Goal: Browse casually: Explore the website without a specific task or goal

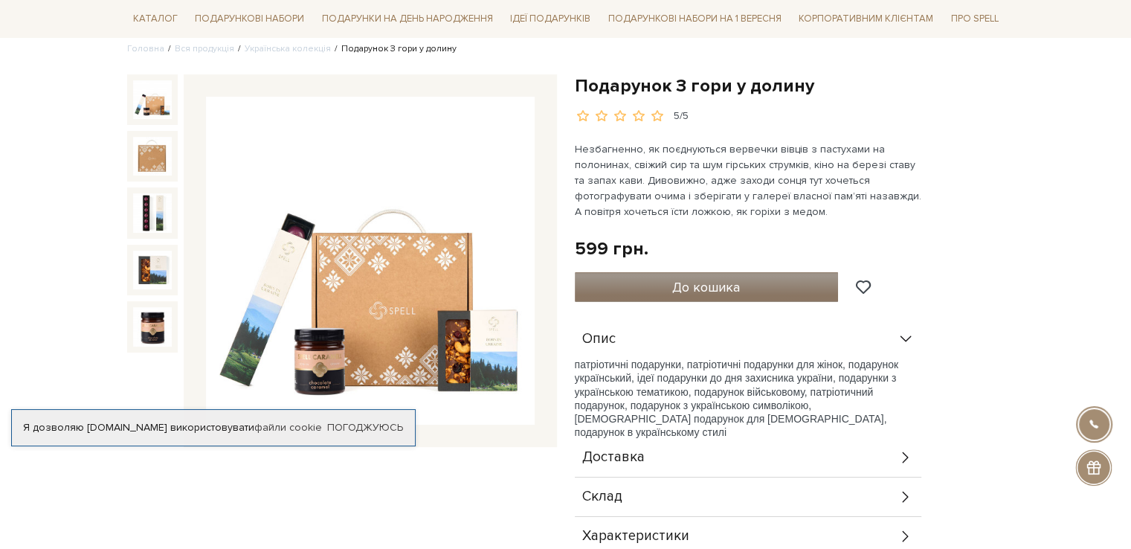
scroll to position [149, 0]
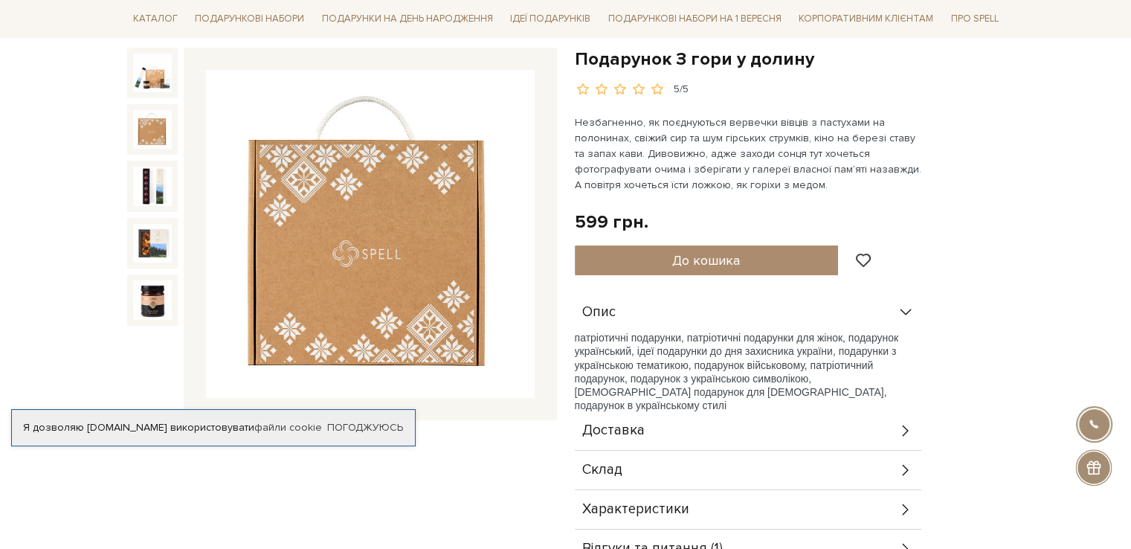
click at [146, 126] on img at bounding box center [152, 129] width 39 height 39
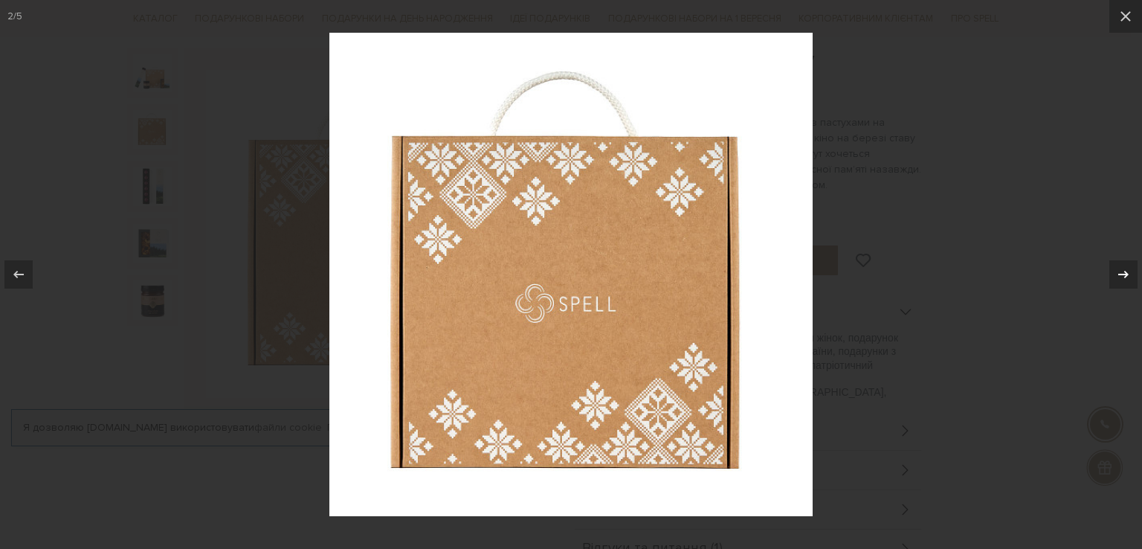
click at [1127, 274] on icon at bounding box center [1123, 274] width 10 height 7
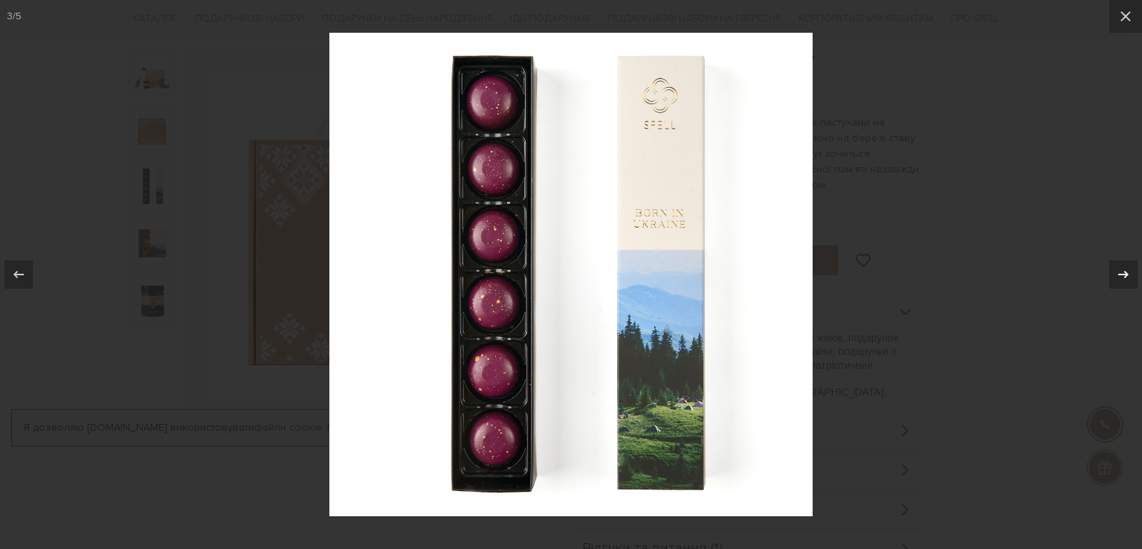
click at [1127, 274] on icon at bounding box center [1123, 274] width 10 height 7
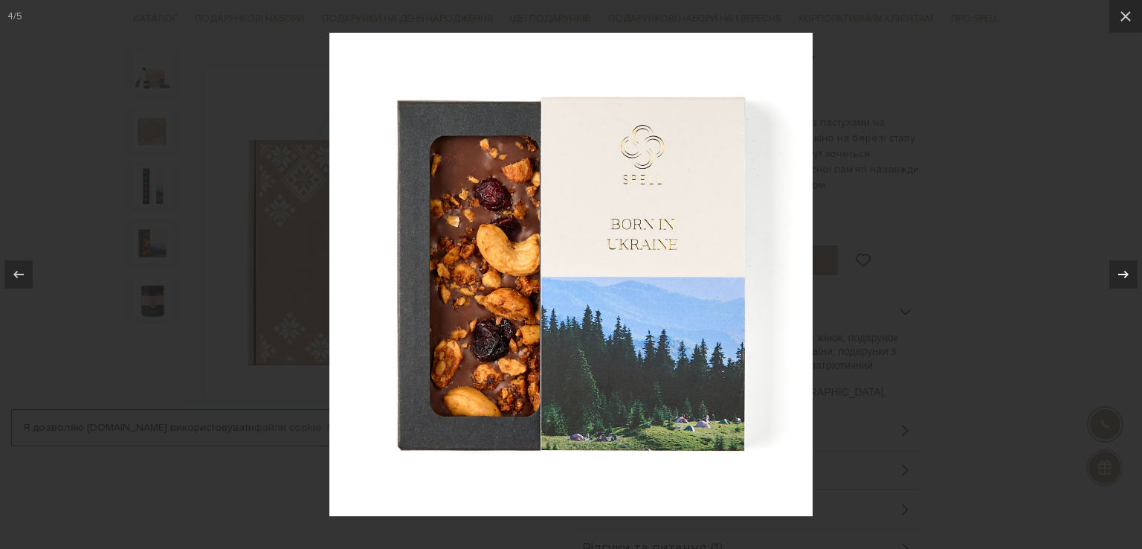
click at [1127, 274] on icon at bounding box center [1123, 274] width 10 height 7
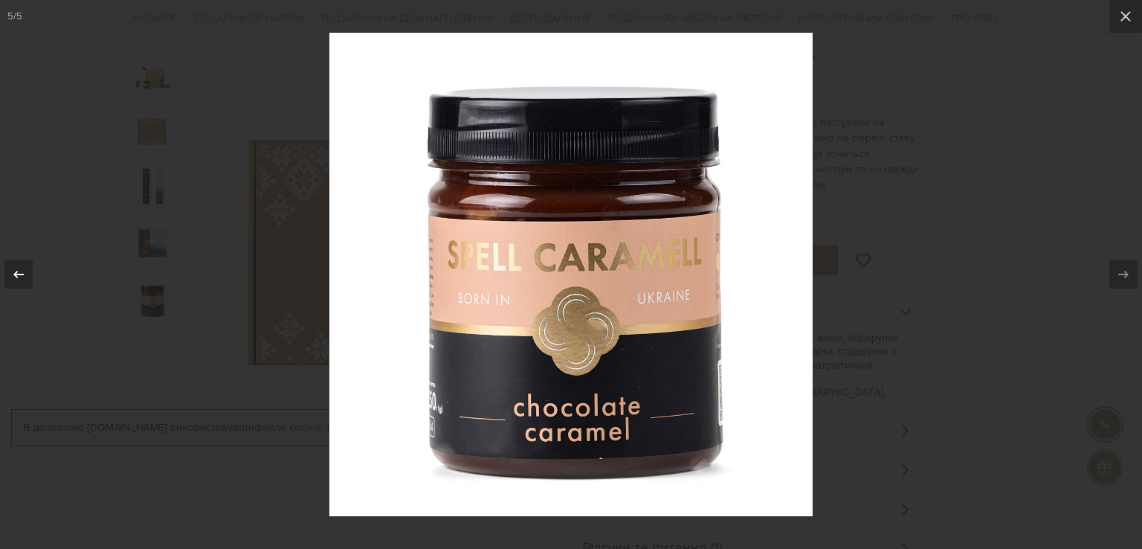
click at [15, 274] on icon at bounding box center [18, 274] width 10 height 7
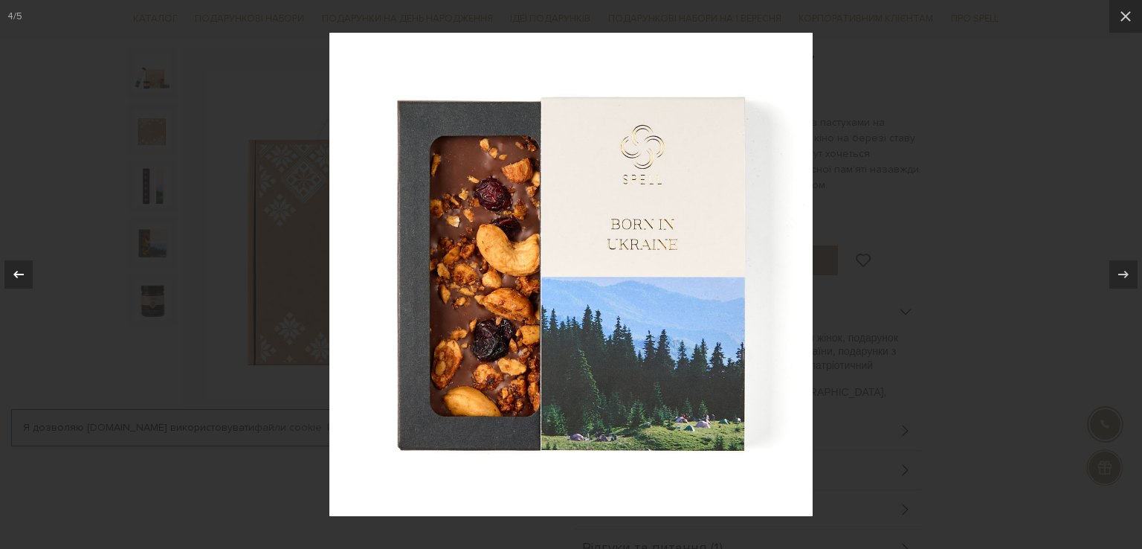
click at [15, 274] on icon at bounding box center [18, 274] width 10 height 7
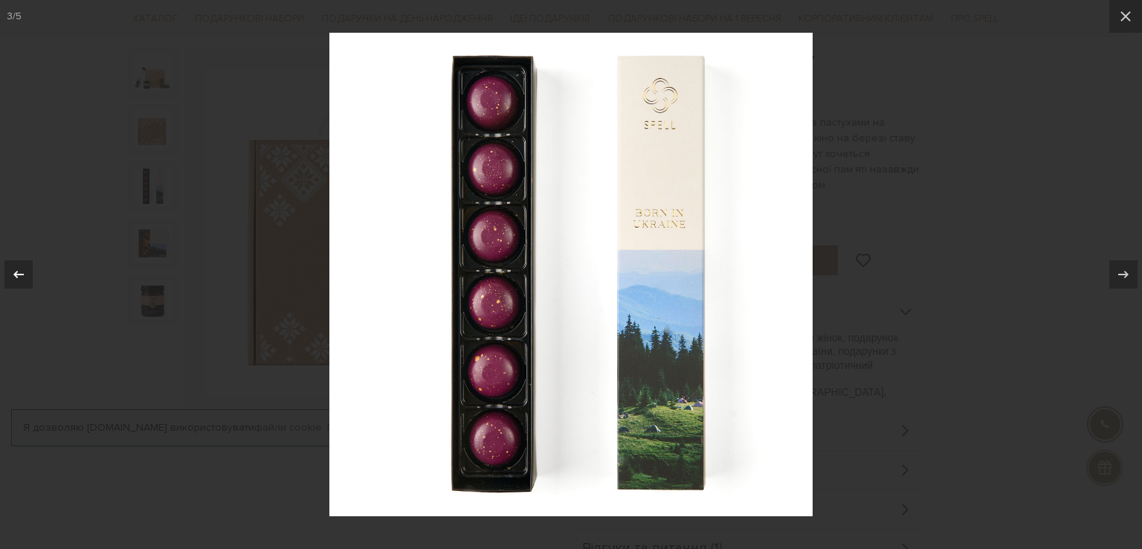
click at [15, 274] on icon at bounding box center [18, 274] width 10 height 7
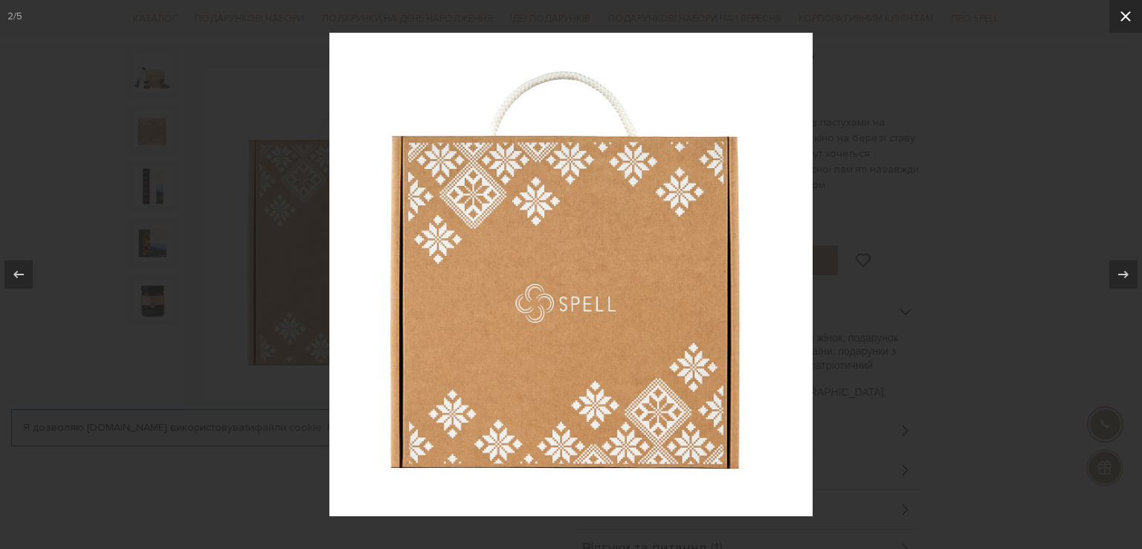
click at [1130, 6] on button at bounding box center [1125, 16] width 33 height 33
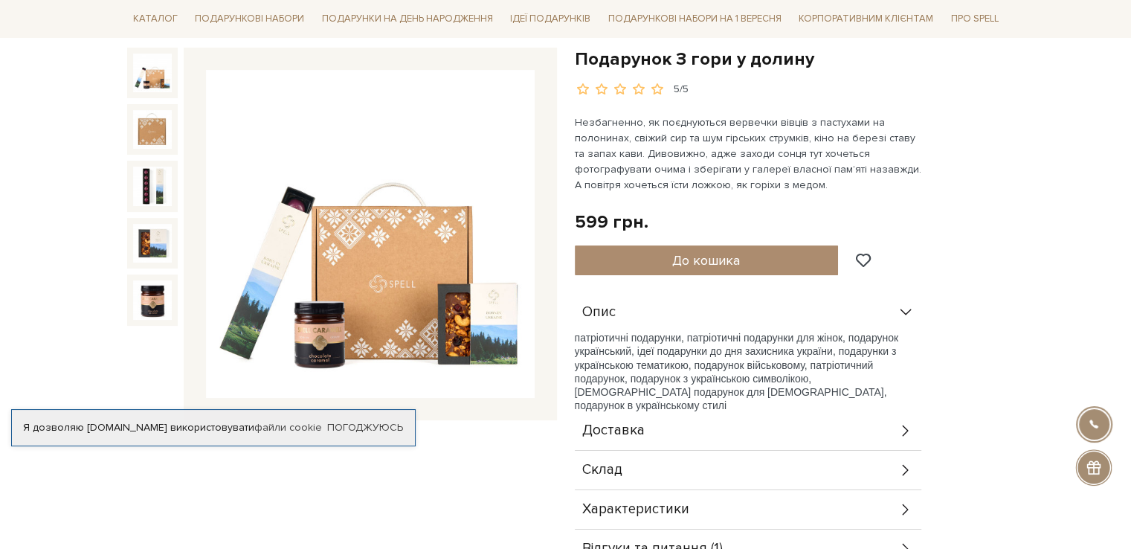
click at [136, 80] on img at bounding box center [152, 73] width 39 height 39
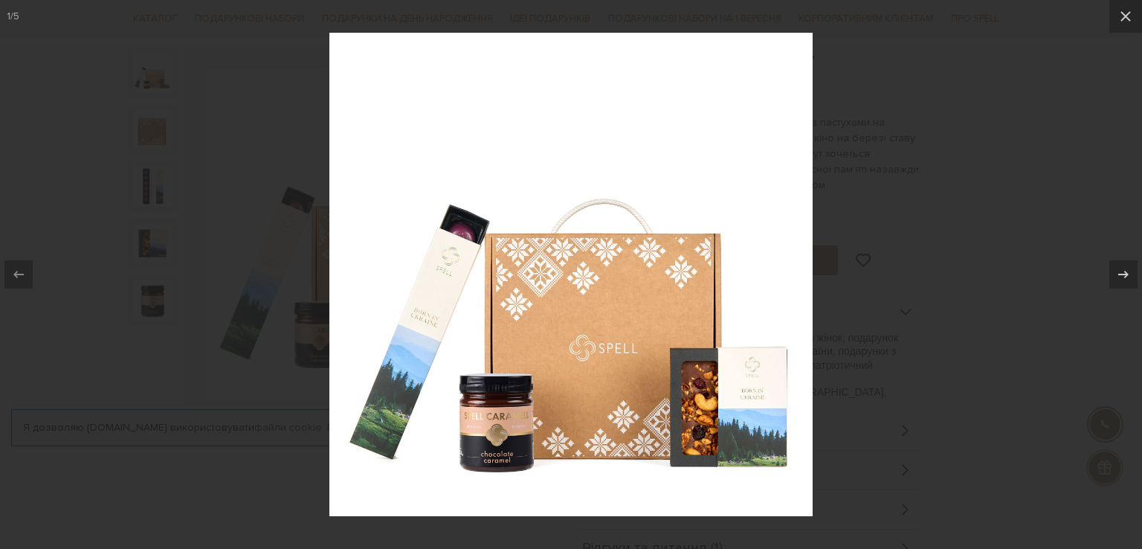
click at [1050, 100] on div at bounding box center [571, 274] width 1142 height 549
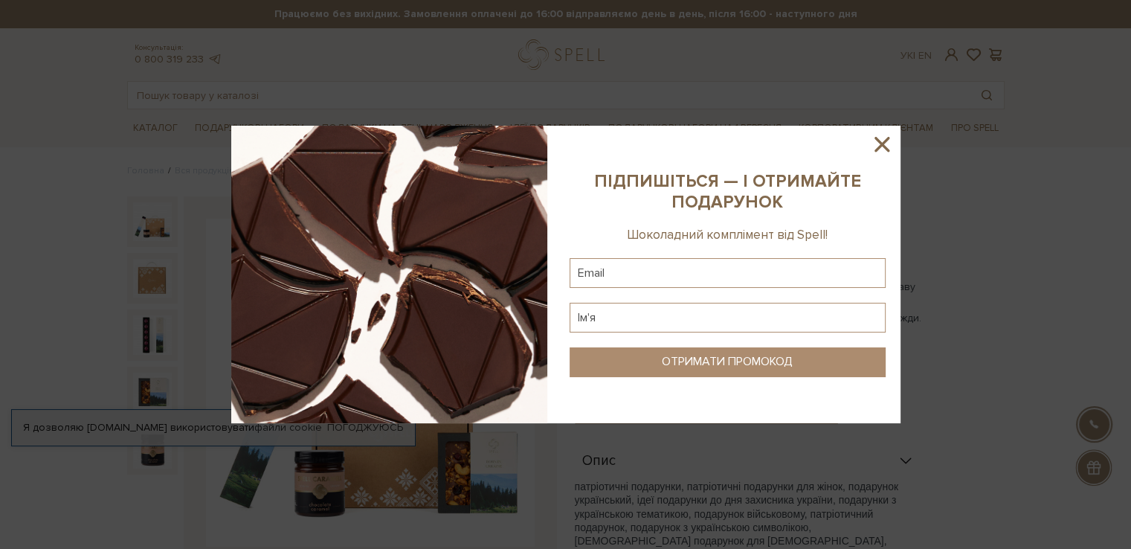
click at [881, 149] on icon at bounding box center [881, 144] width 25 height 25
